Goal: Information Seeking & Learning: Learn about a topic

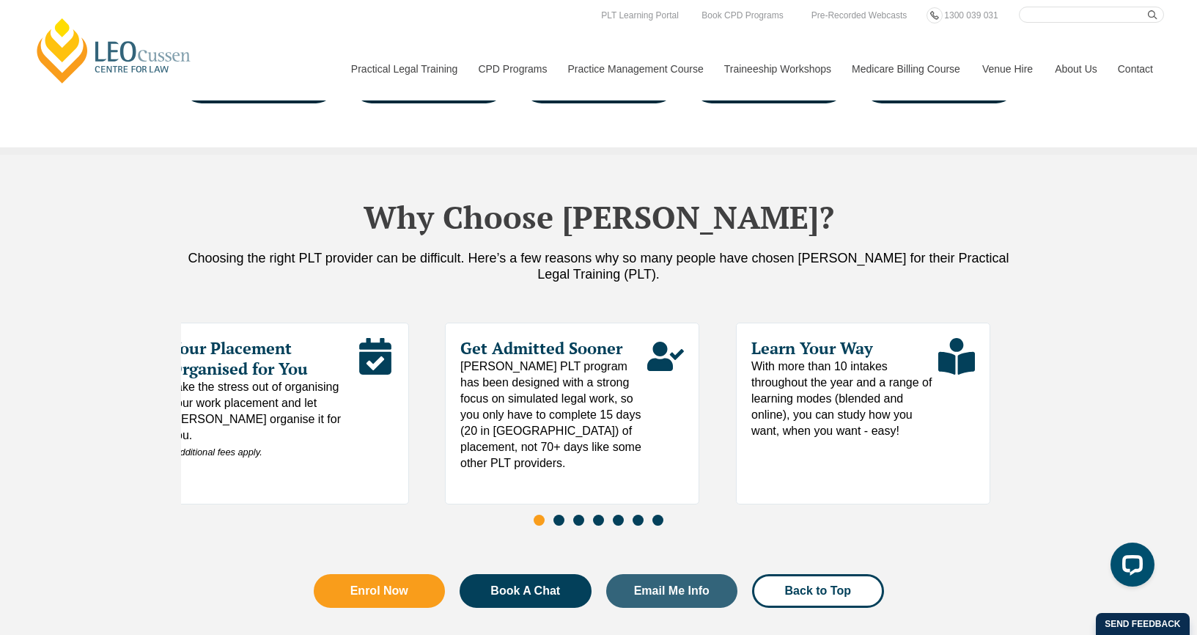
click at [198, 471] on div "Your Placement Organised for You Take the stress out of organising your work pl…" at bounding box center [282, 414] width 254 height 182
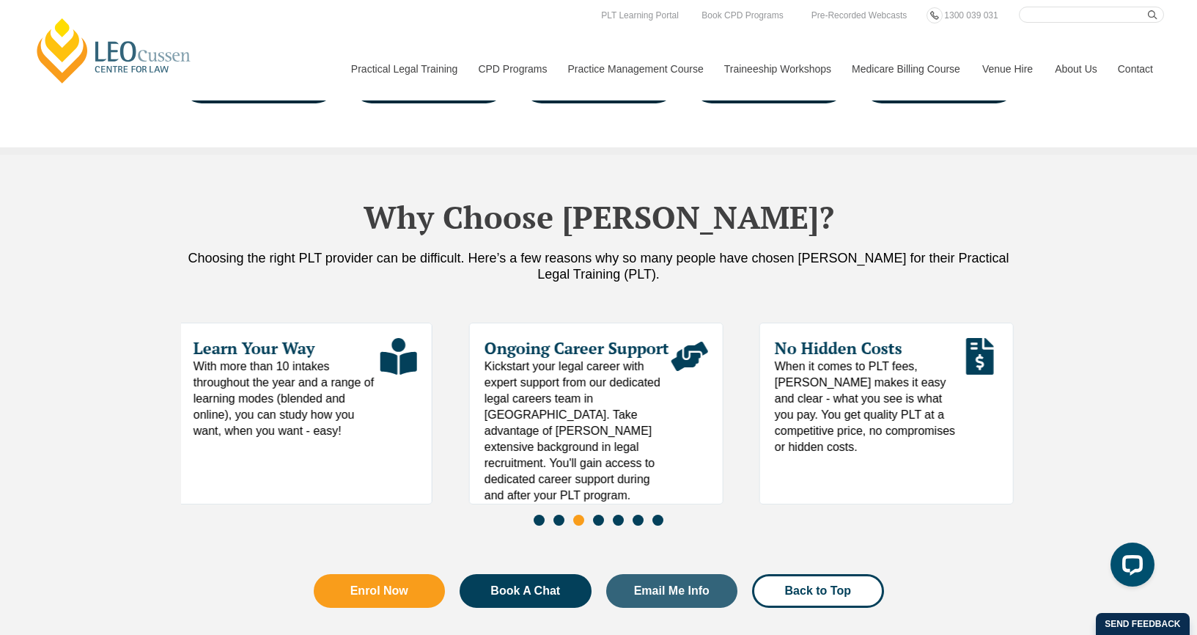
click at [378, 359] on span "With more than 10 intakes throughout the year and a range of learning modes (bl…" at bounding box center [287, 399] width 187 height 81
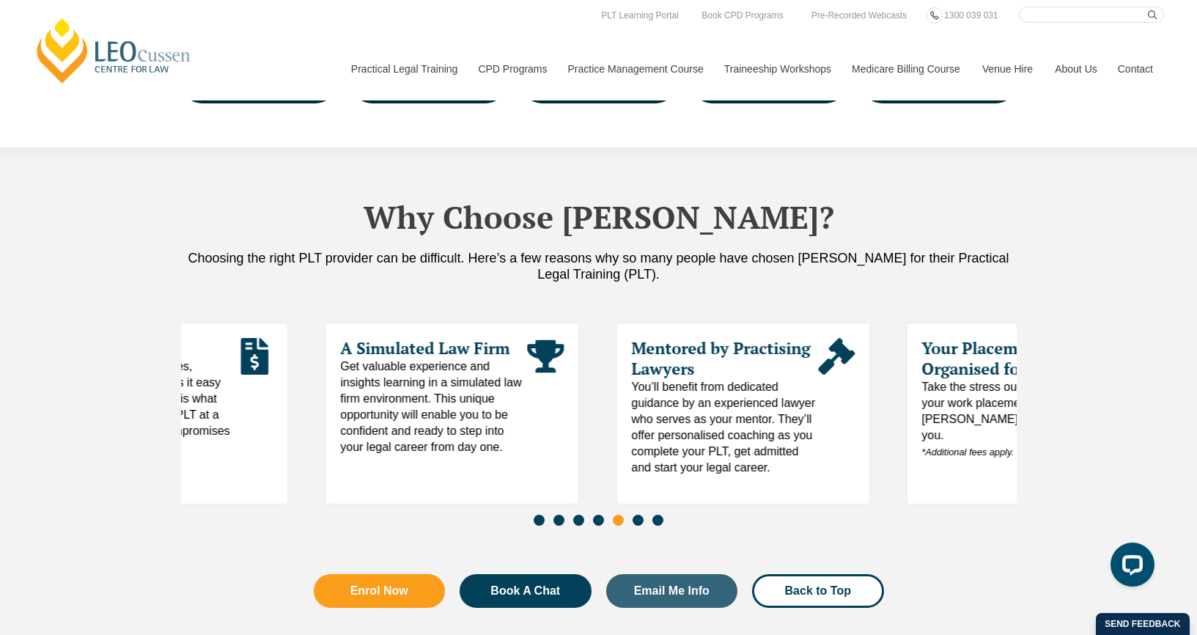
click at [238, 480] on div "No Hidden Costs When it comes to PLT fees, Leo Cussen makes it easy and clear -…" at bounding box center [161, 414] width 254 height 182
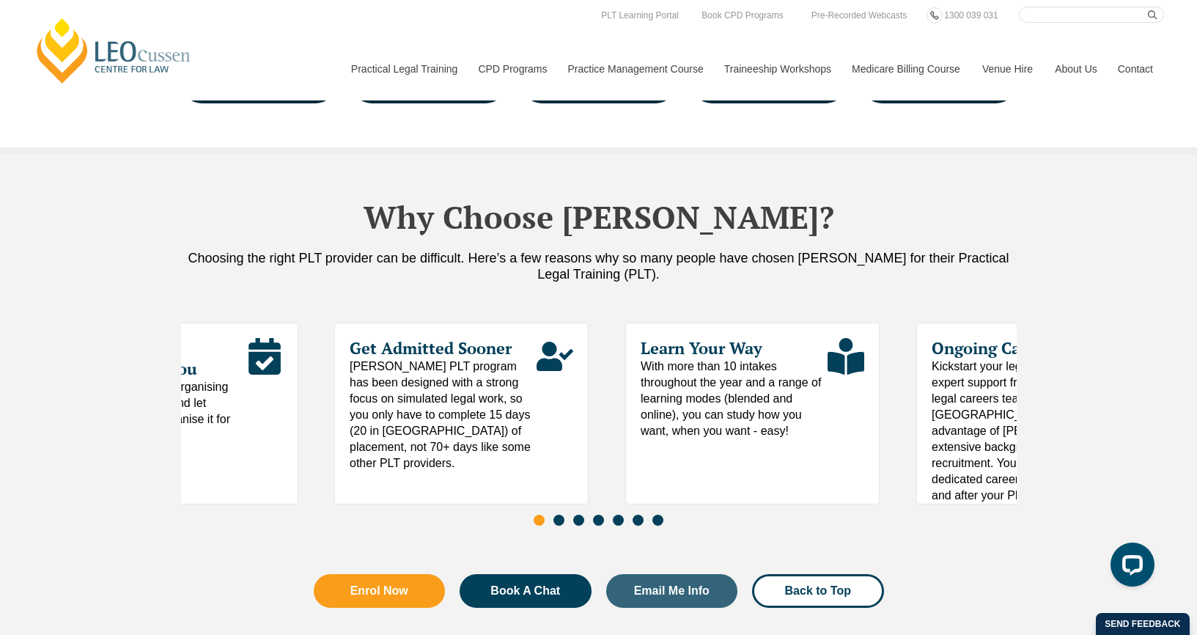
click at [178, 484] on div "Why Choose Leo Cussen? Choosing the right PLT provider can be difficult. Here’s…" at bounding box center [598, 411] width 1197 height 512
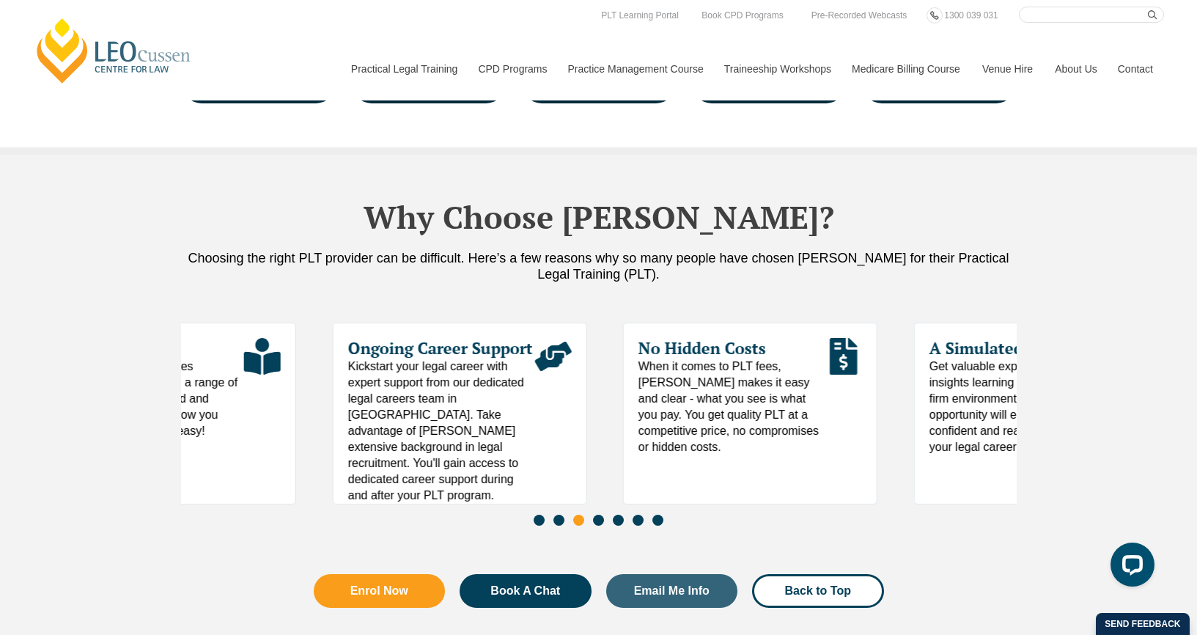
click at [190, 463] on div "Learn Your Way With more than 10 intakes throughout the year and a range of lea…" at bounding box center [169, 414] width 254 height 182
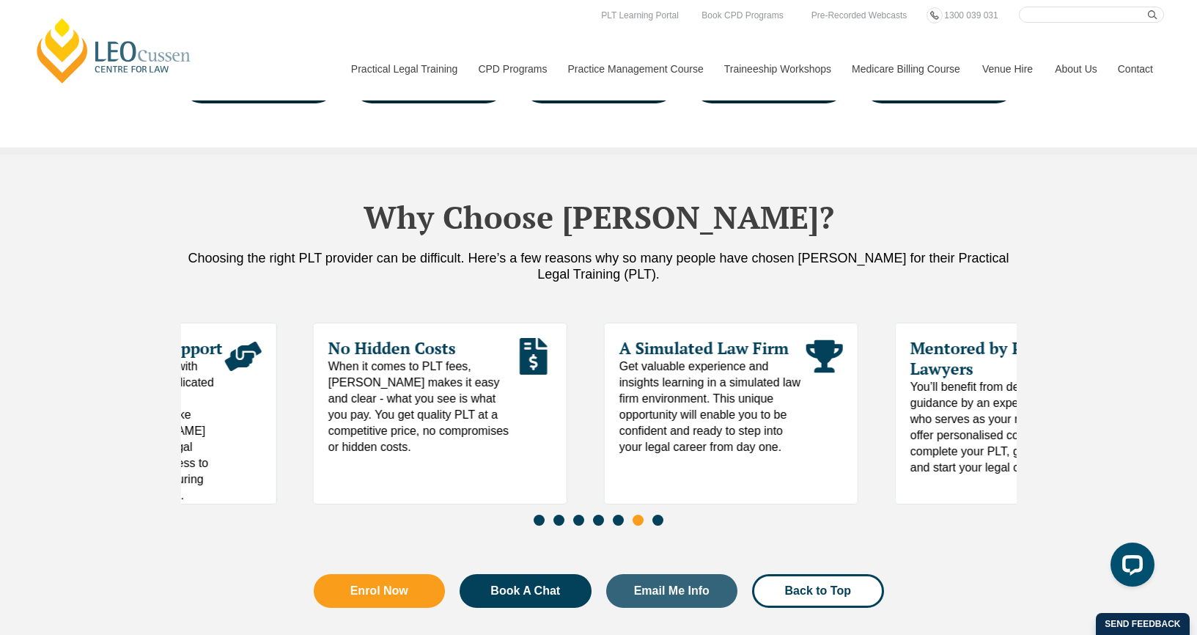
click at [829, 483] on div "A Simulated Law Firm Get valuable experience and insights learning in a simulat…" at bounding box center [731, 414] width 254 height 182
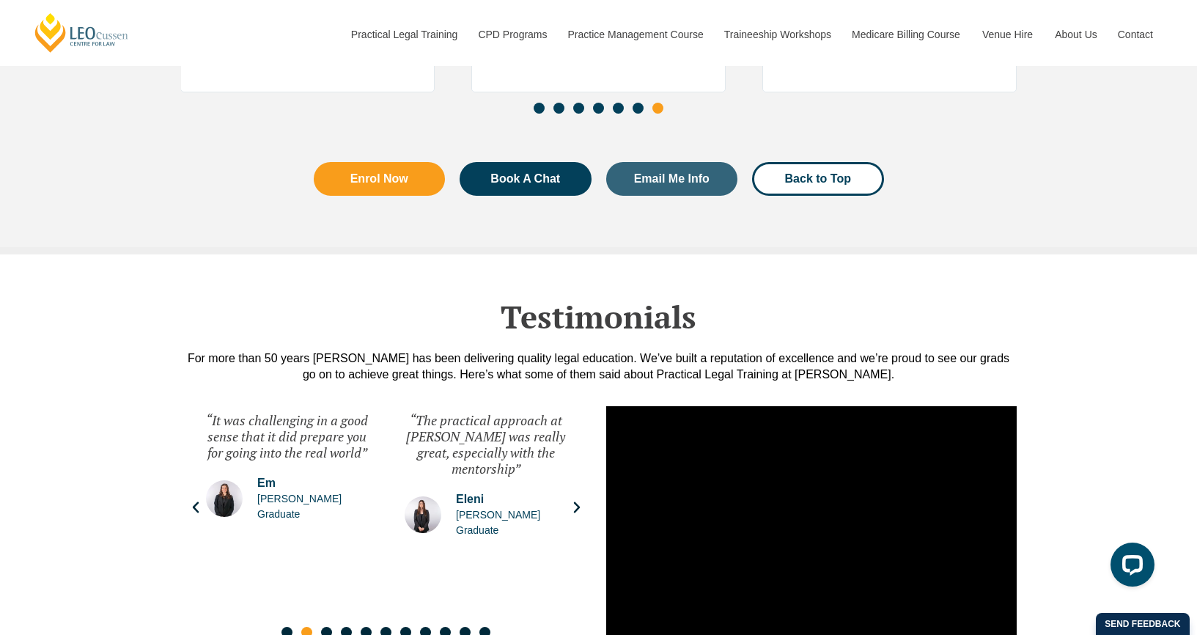
scroll to position [7369, 0]
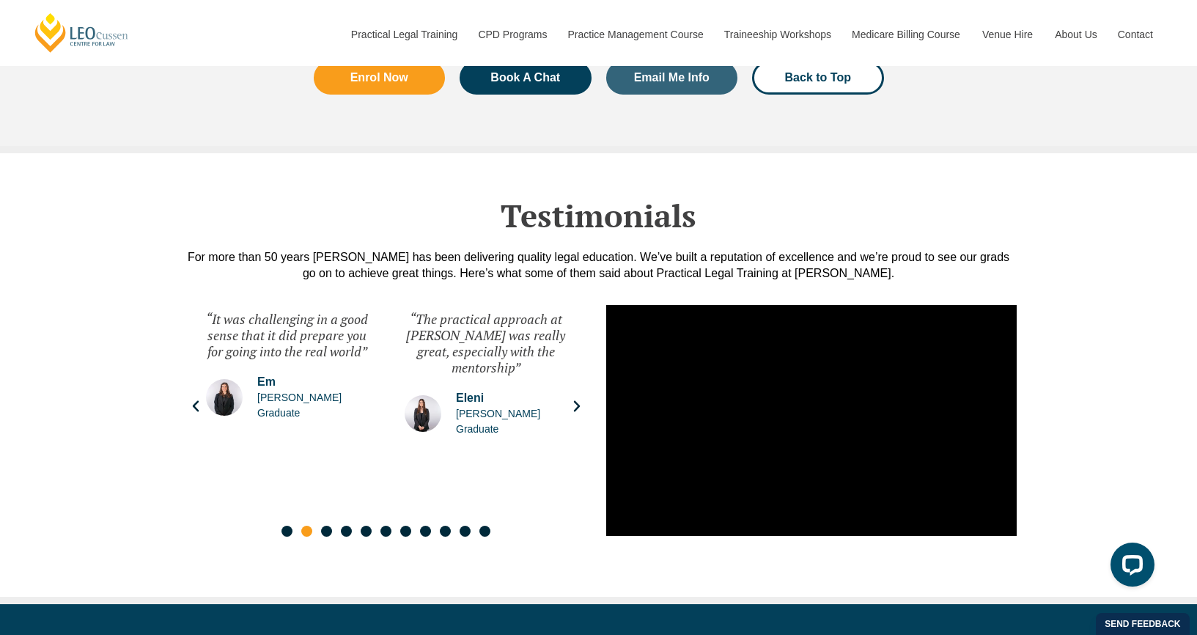
click at [576, 399] on icon "Next slide" at bounding box center [577, 406] width 15 height 15
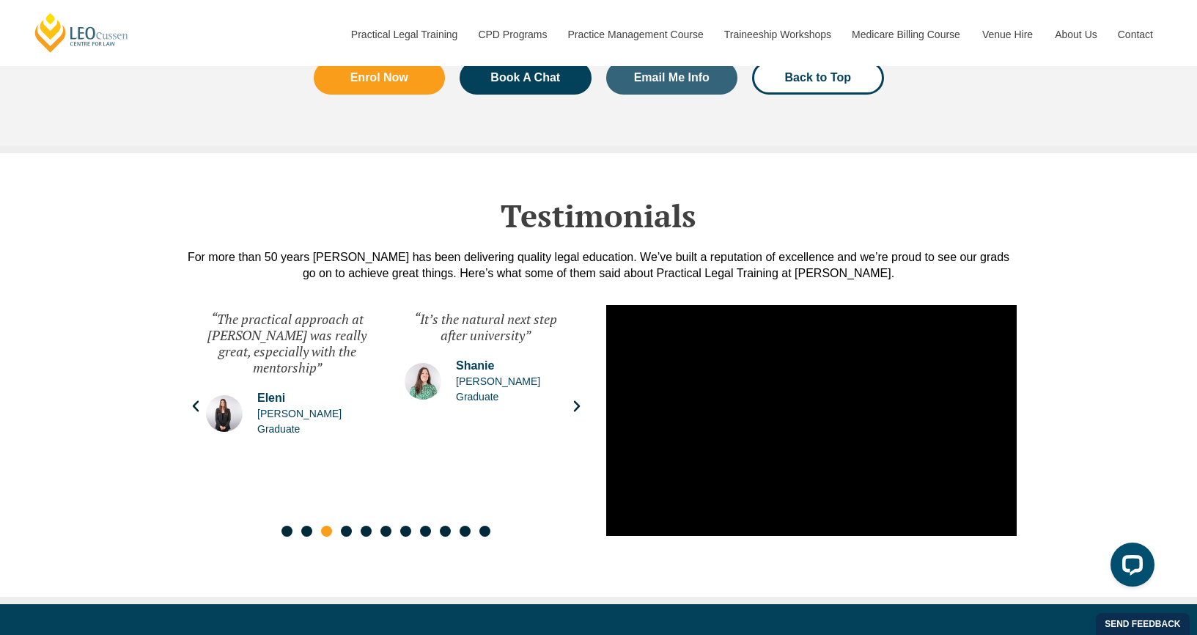
click at [576, 399] on icon "Next slide" at bounding box center [577, 406] width 15 height 15
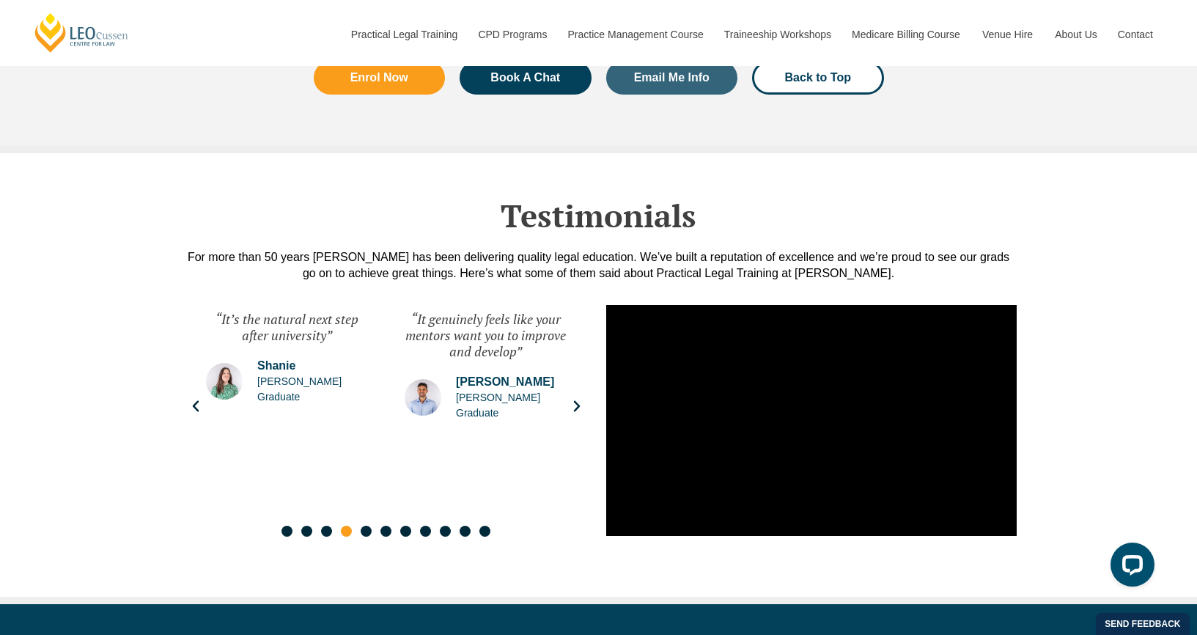
click at [576, 399] on icon "Next slide" at bounding box center [577, 406] width 15 height 15
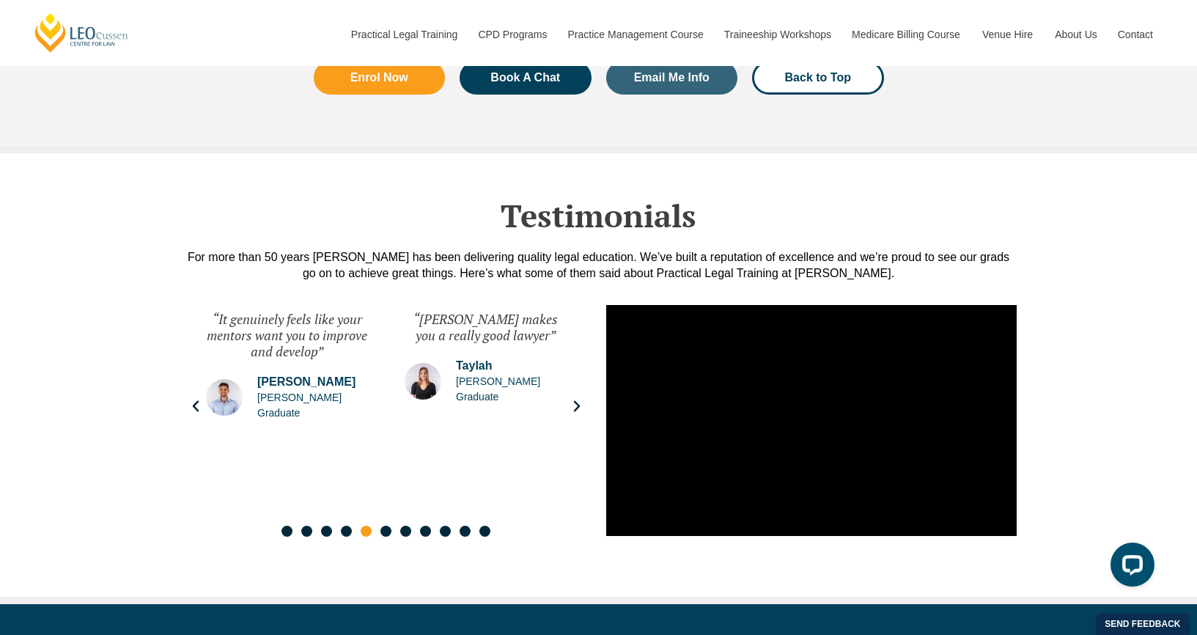
click at [576, 399] on icon "Next slide" at bounding box center [577, 406] width 15 height 15
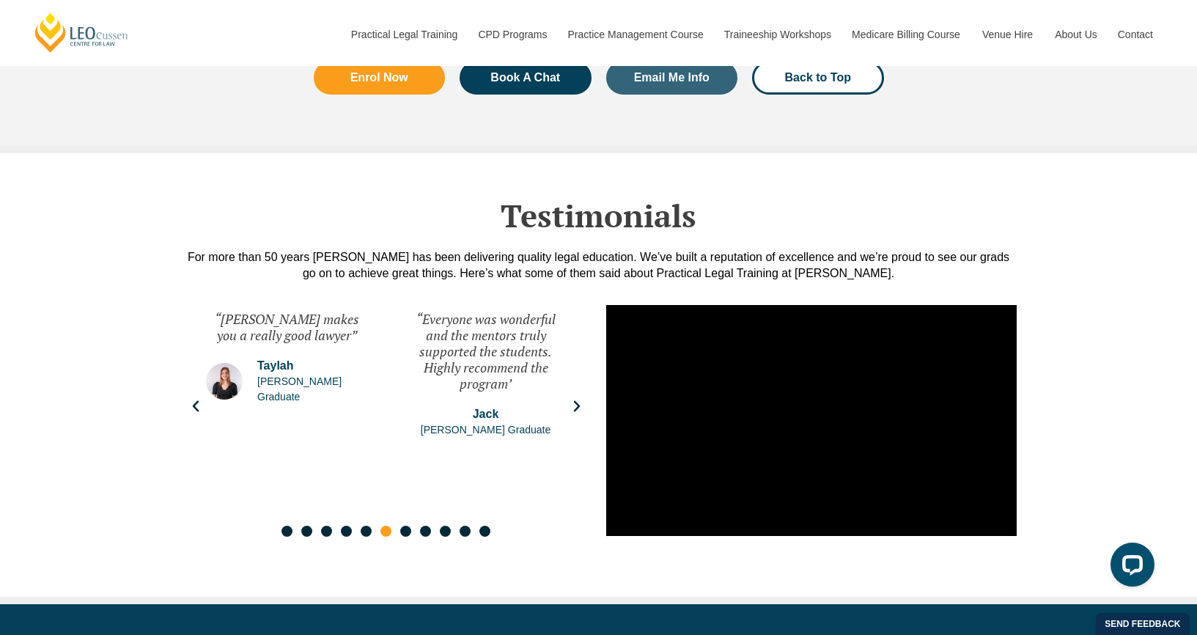
click at [576, 399] on icon "Next slide" at bounding box center [577, 406] width 15 height 15
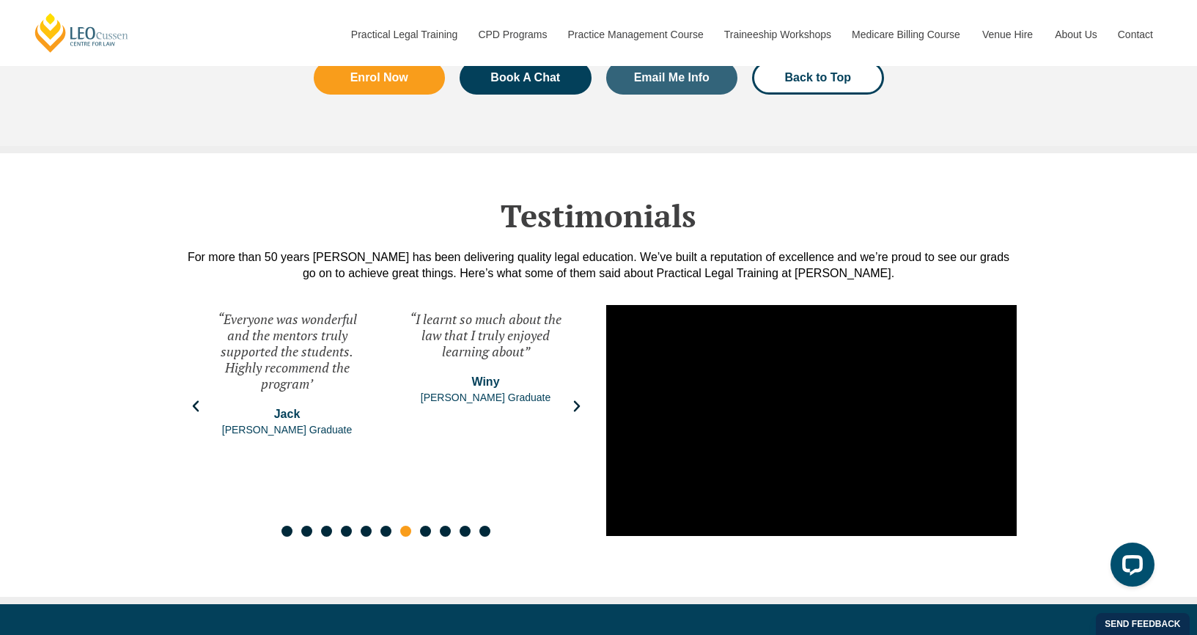
click at [576, 399] on icon "Next slide" at bounding box center [577, 406] width 15 height 15
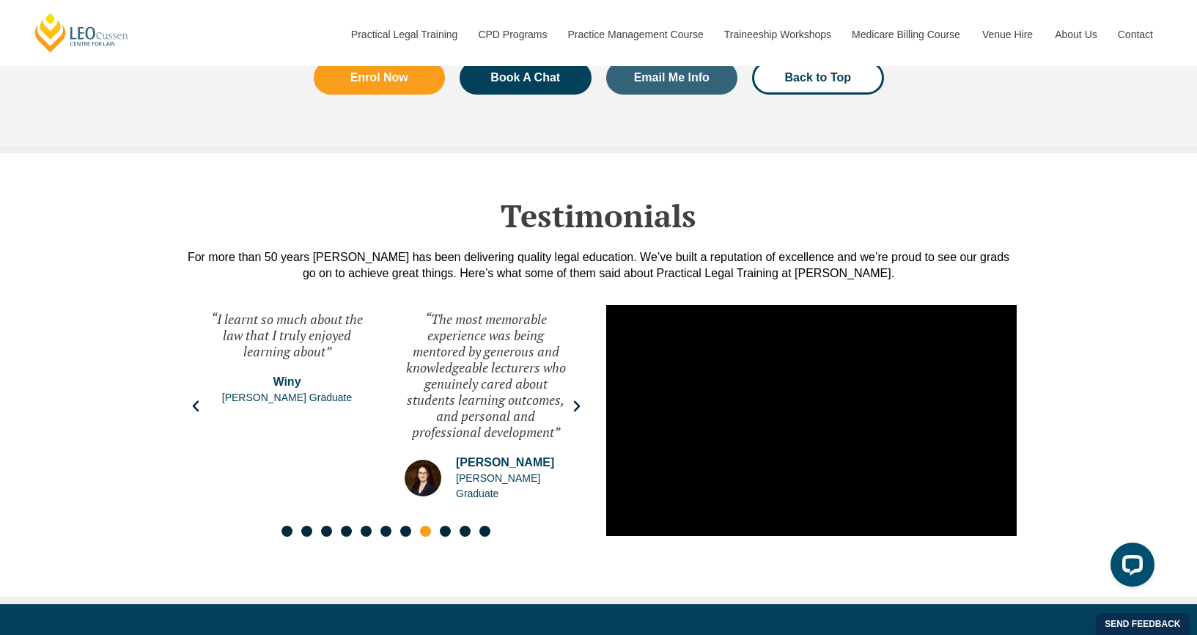
click at [576, 399] on icon "Next slide" at bounding box center [577, 406] width 15 height 15
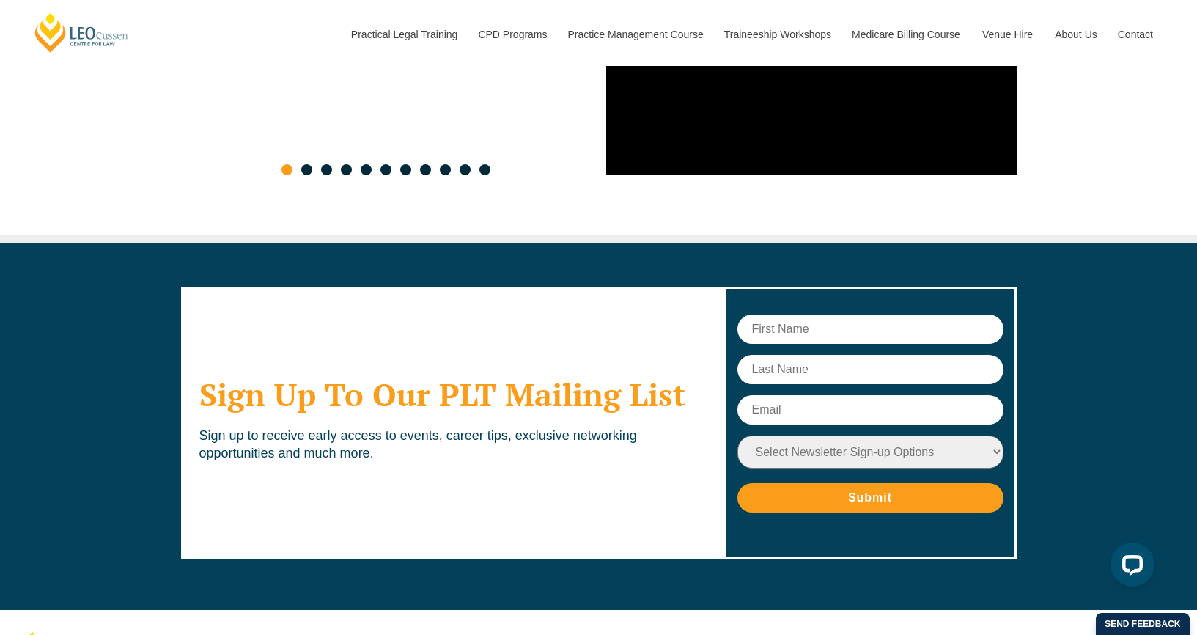
scroll to position [7883, 0]
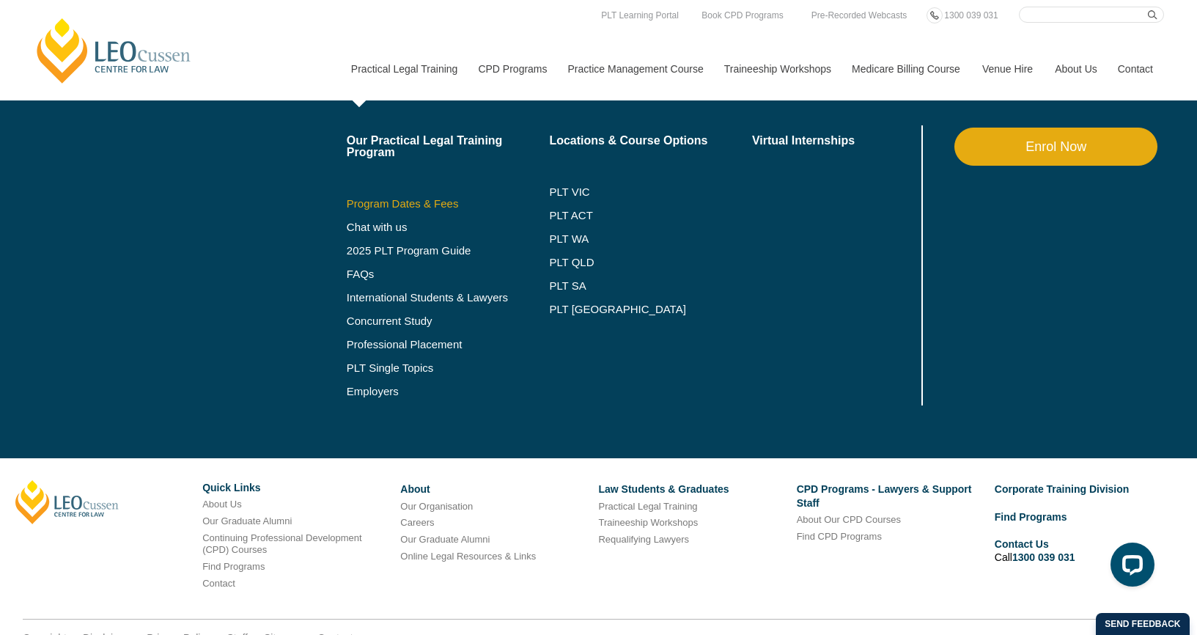
click at [384, 205] on link "Program Dates & Fees" at bounding box center [448, 204] width 203 height 12
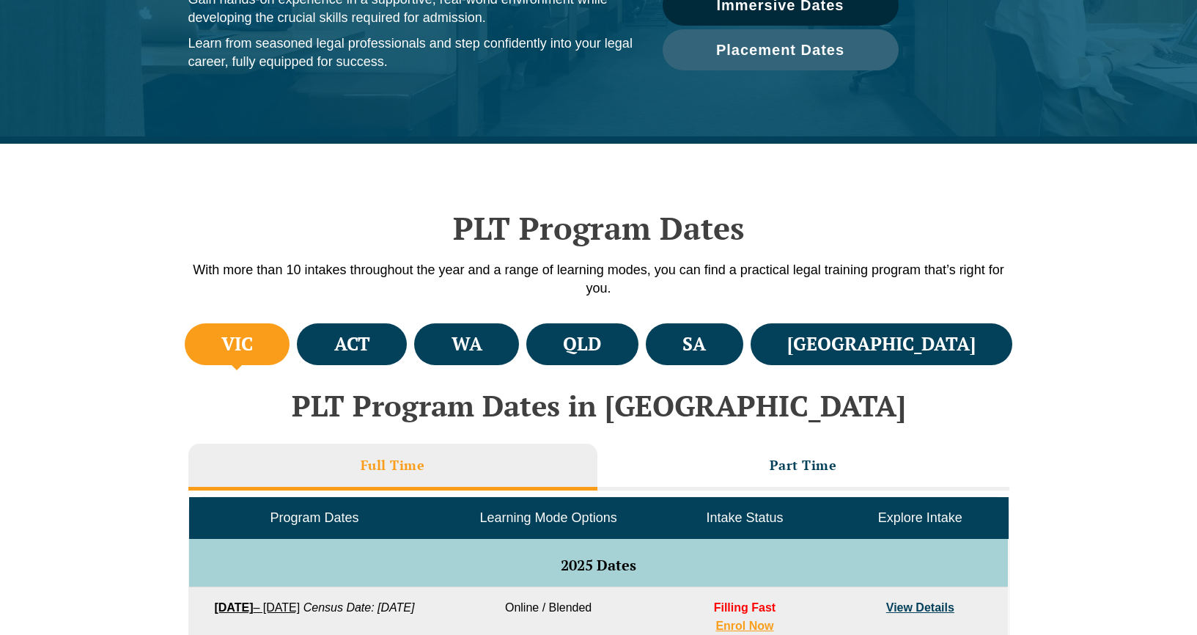
scroll to position [367, 0]
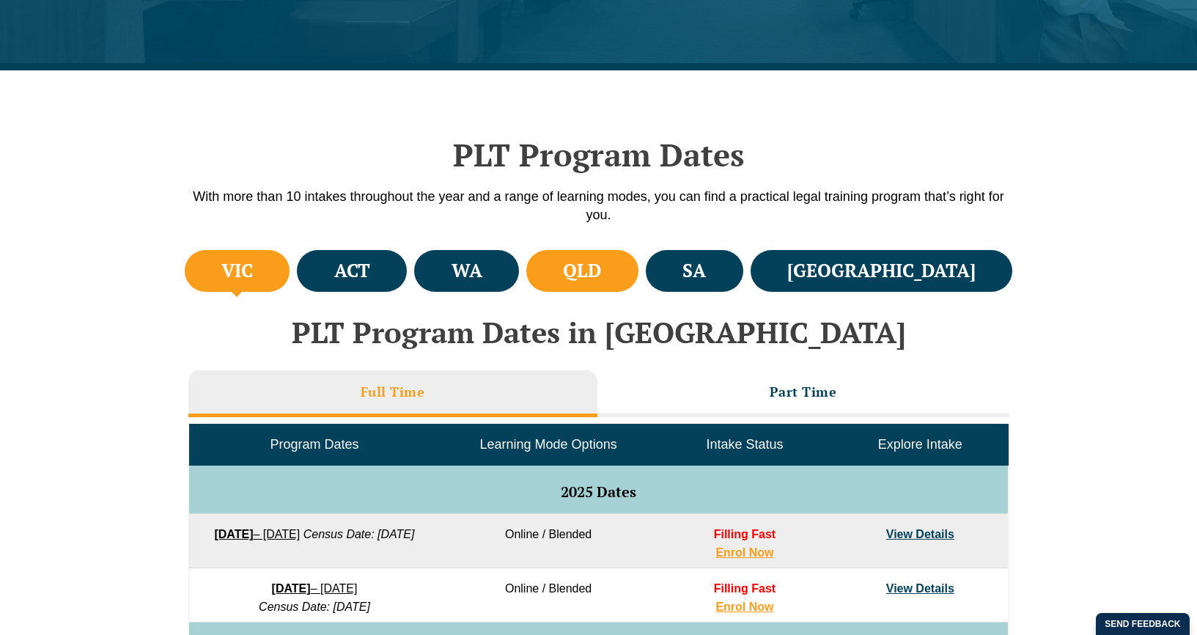
click at [601, 270] on h4 "QLD" at bounding box center [582, 271] width 38 height 24
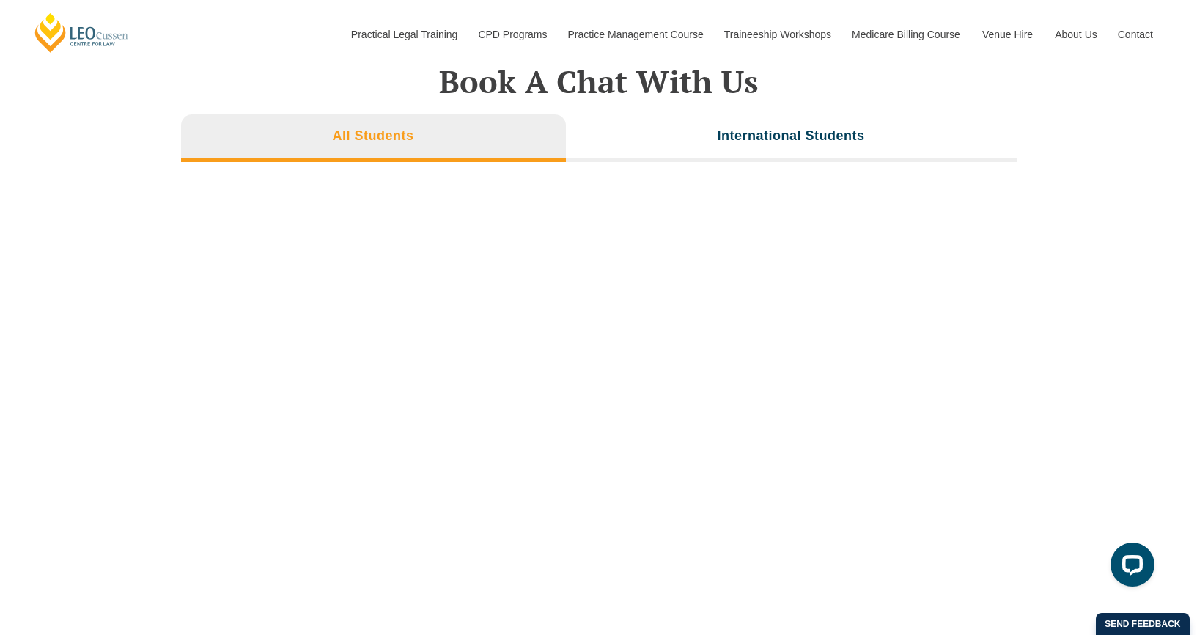
scroll to position [4933, 0]
